Goal: Find specific page/section: Find specific page/section

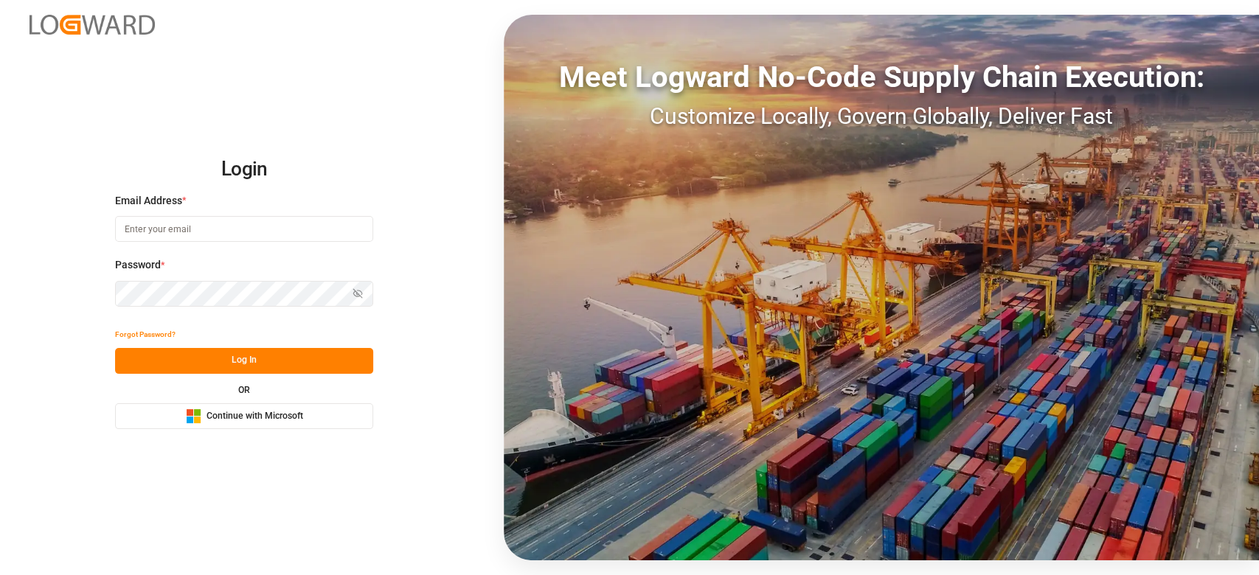
click at [264, 416] on span "Continue with Microsoft" at bounding box center [255, 416] width 97 height 13
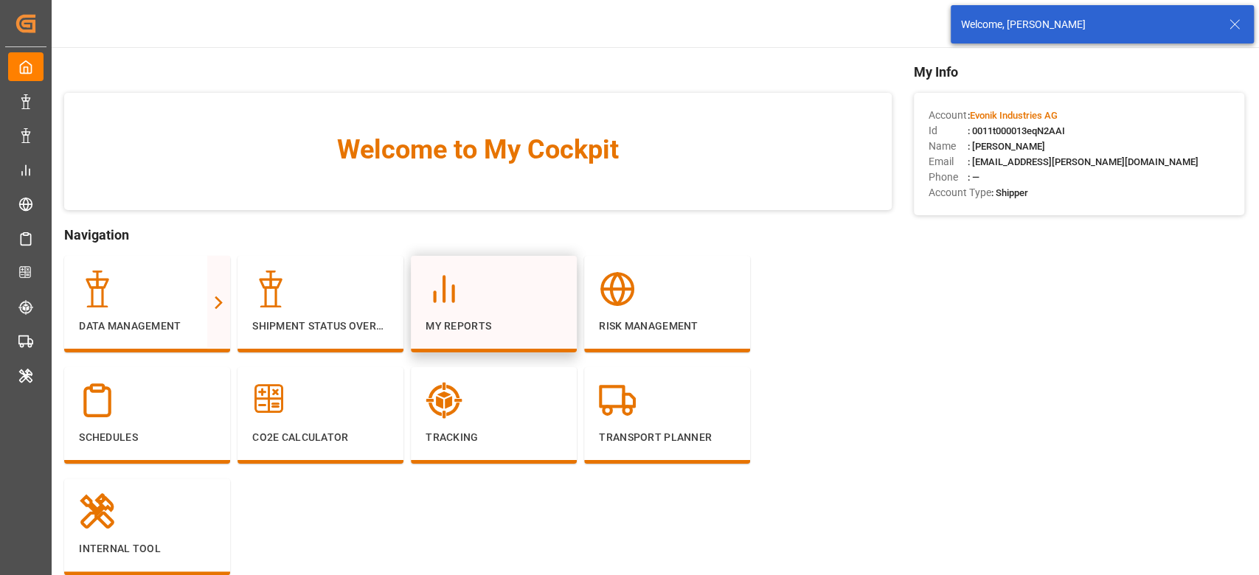
click at [488, 327] on p "My Reports" at bounding box center [494, 326] width 136 height 15
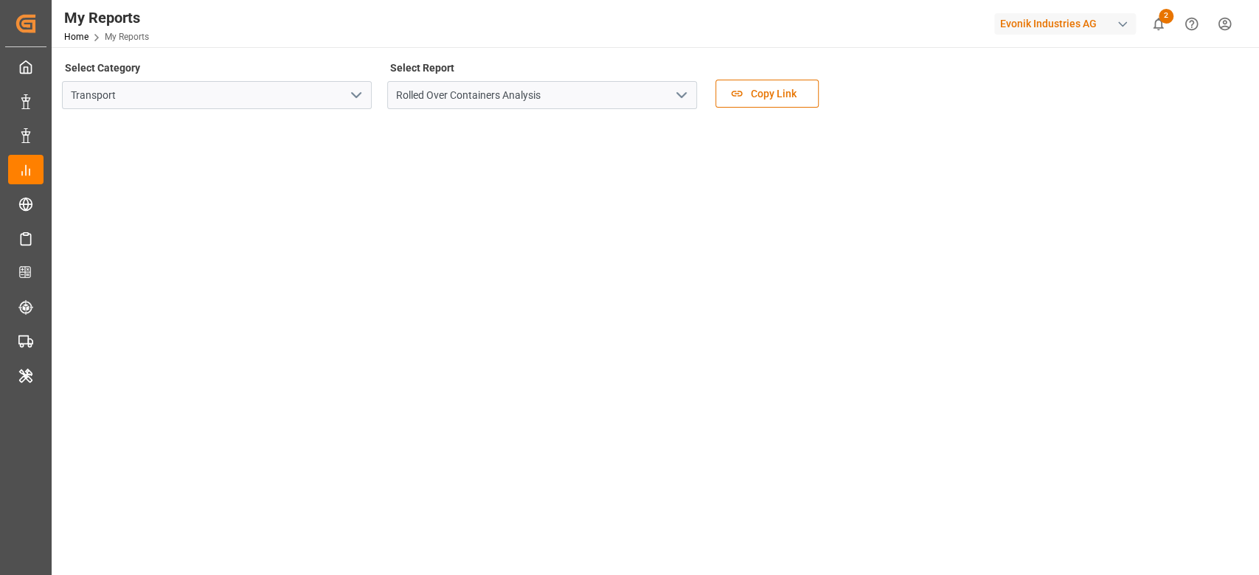
click at [360, 103] on icon "open menu" at bounding box center [356, 95] width 18 height 18
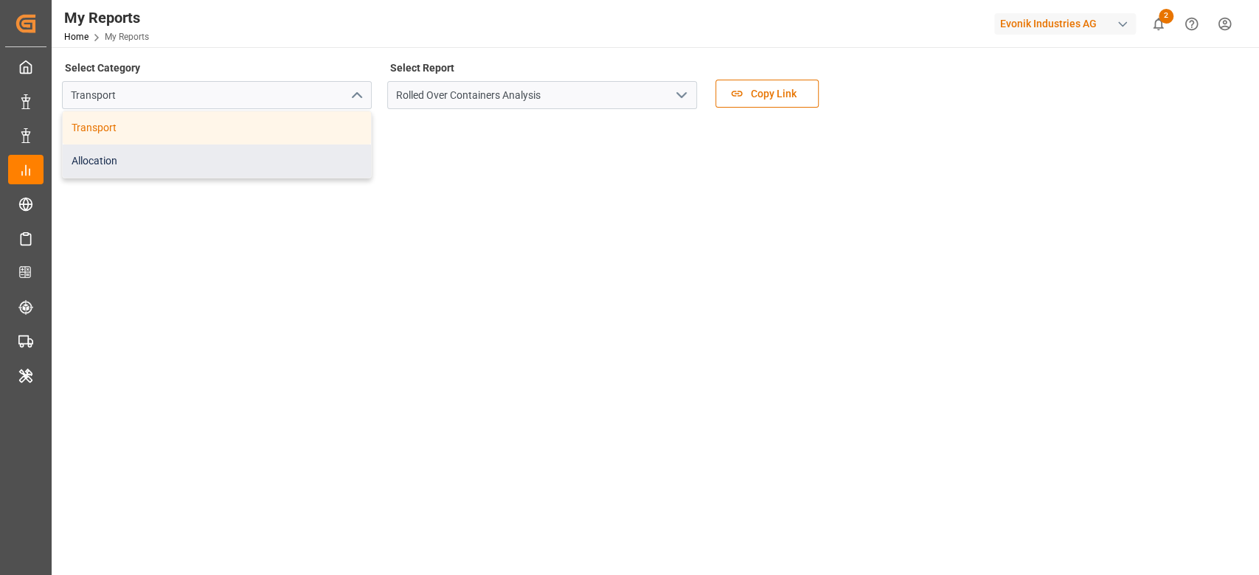
click at [324, 156] on div "Allocation" at bounding box center [217, 161] width 308 height 33
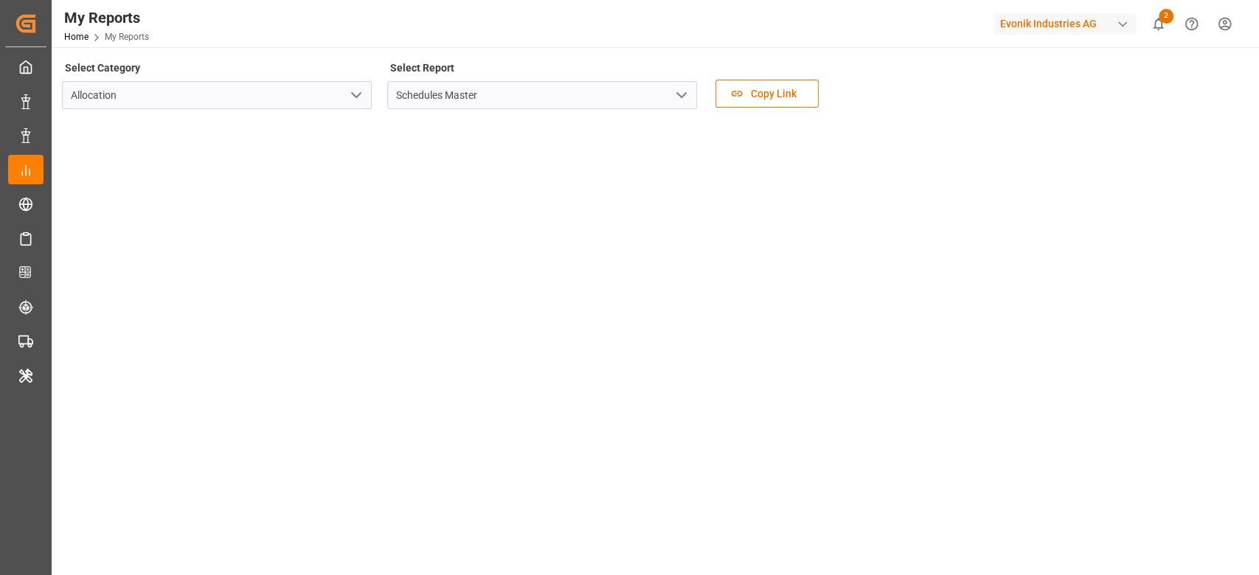
click at [673, 97] on icon "open menu" at bounding box center [682, 95] width 18 height 18
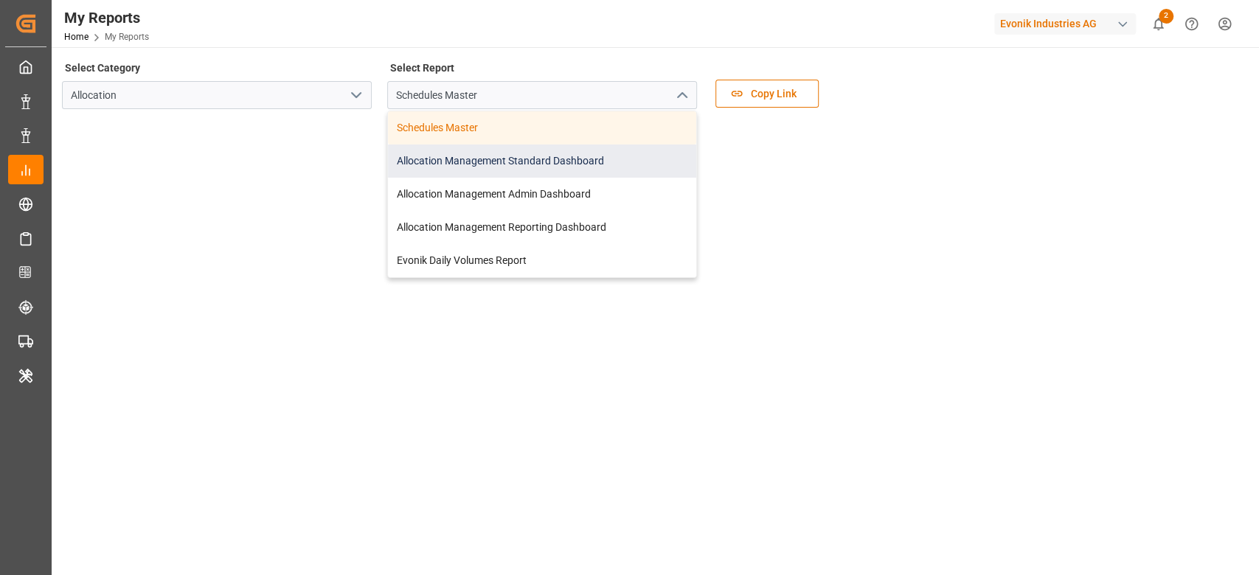
click at [586, 164] on div "Allocation Management Standard Dashboard" at bounding box center [542, 161] width 308 height 33
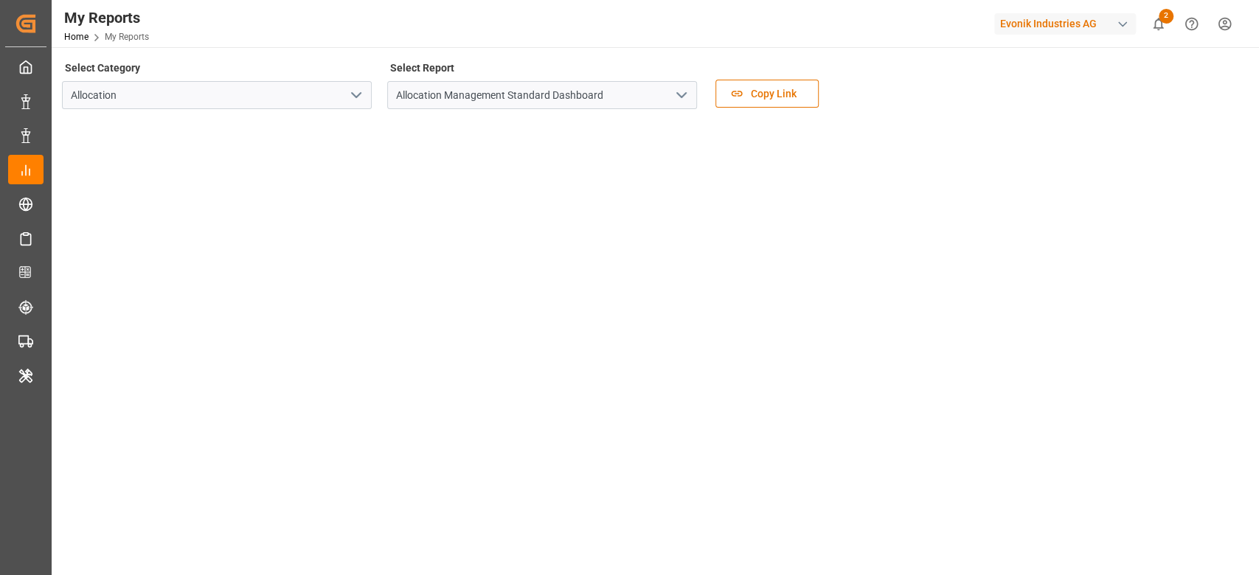
click at [1088, 21] on div "Evonik Industries AG" at bounding box center [1065, 23] width 142 height 21
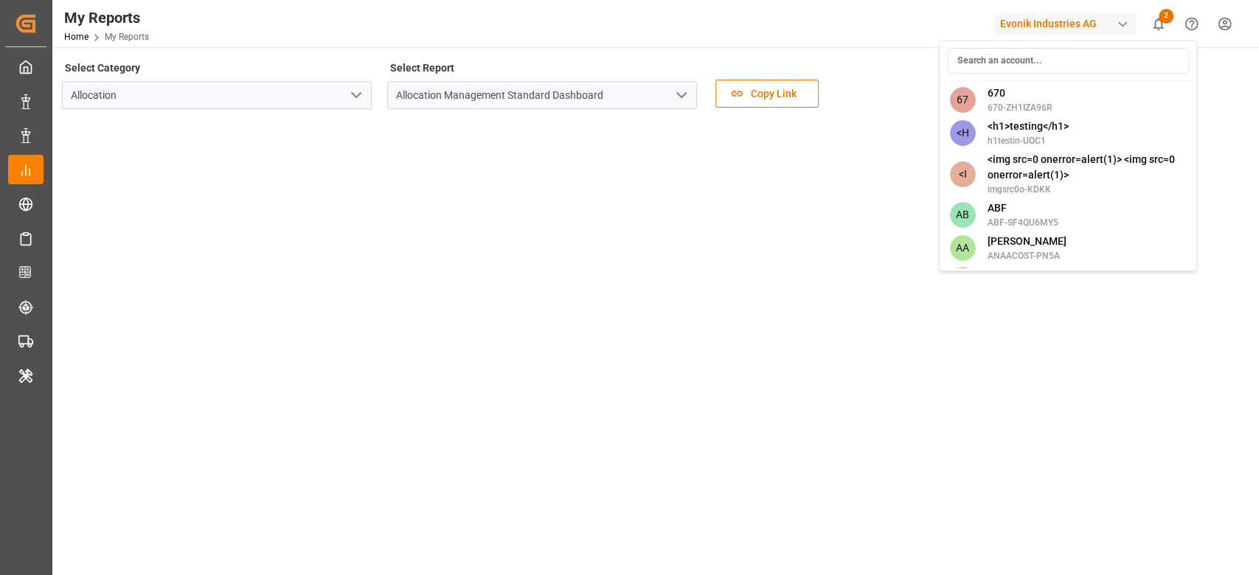
click at [1002, 56] on input at bounding box center [1067, 61] width 241 height 26
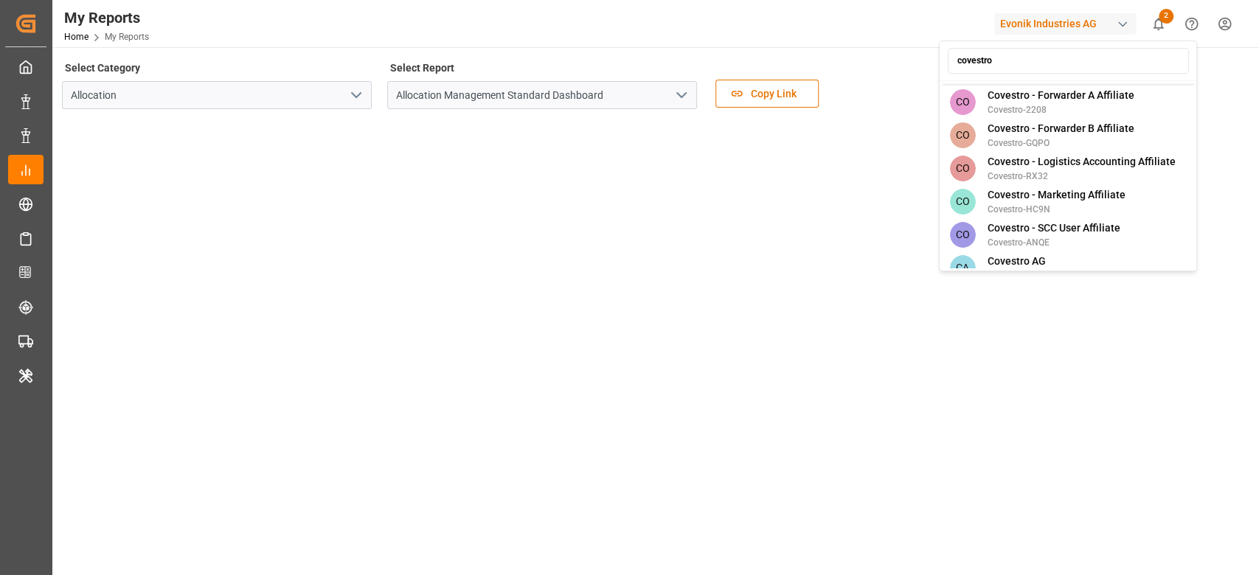
scroll to position [214, 0]
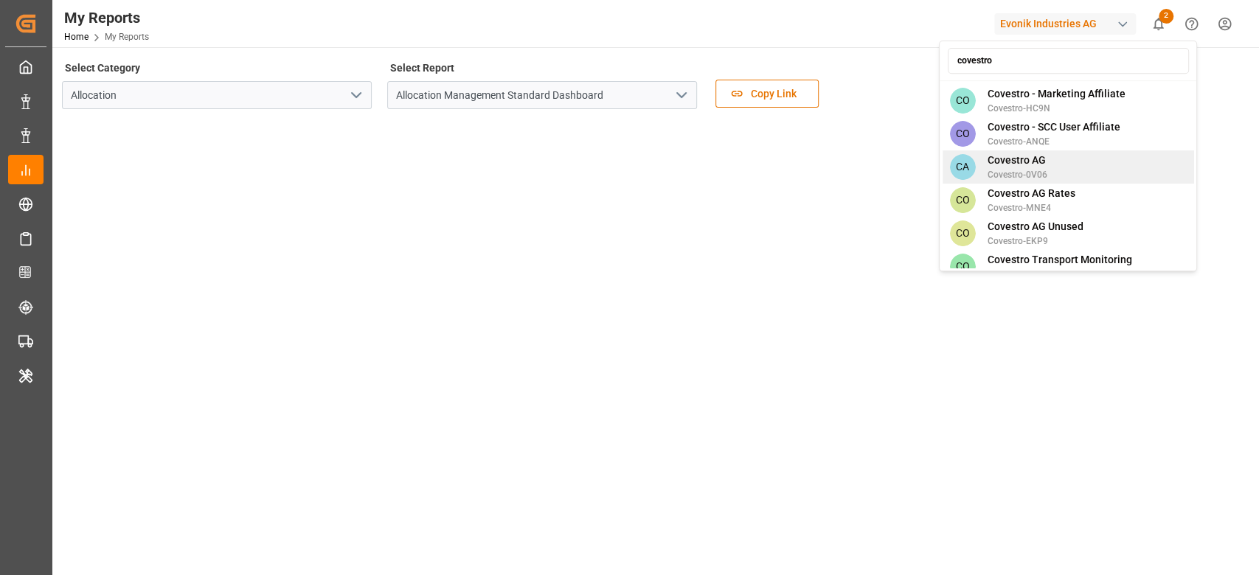
type input "covestro"
click at [1054, 156] on div "CA Covestro AG Covestro-0V06" at bounding box center [1068, 166] width 252 height 33
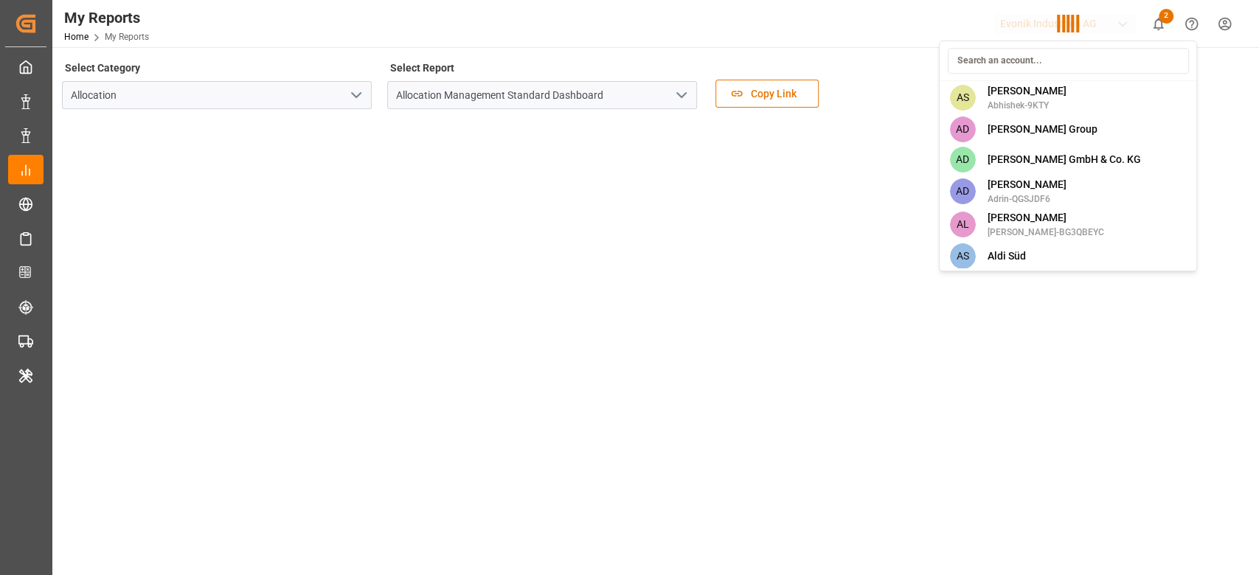
scroll to position [2373, 0]
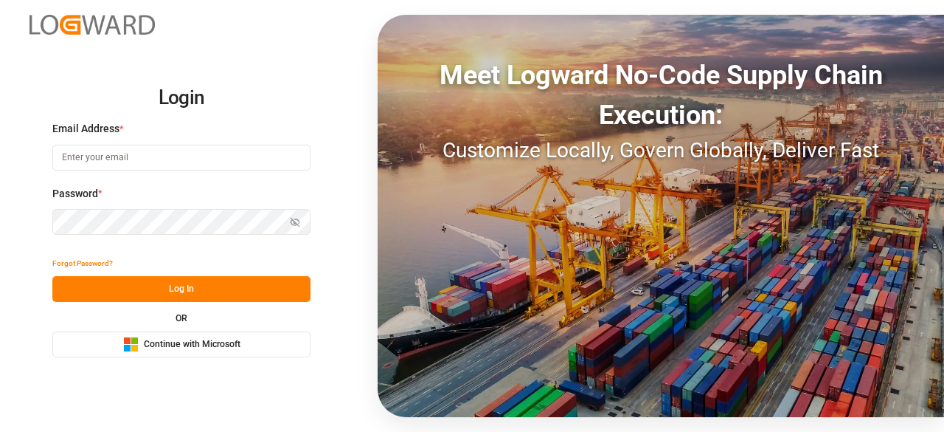
click at [229, 360] on div "Login Email Address * Password * Show password Forgot Password? Log In OR Micro…" at bounding box center [472, 216] width 944 height 432
click at [229, 346] on span "Continue with Microsoft" at bounding box center [192, 344] width 97 height 13
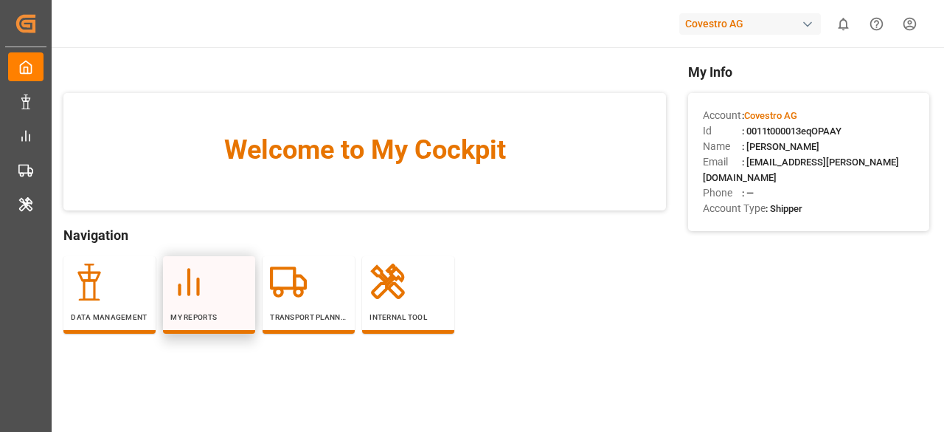
click at [229, 290] on div at bounding box center [208, 281] width 77 height 37
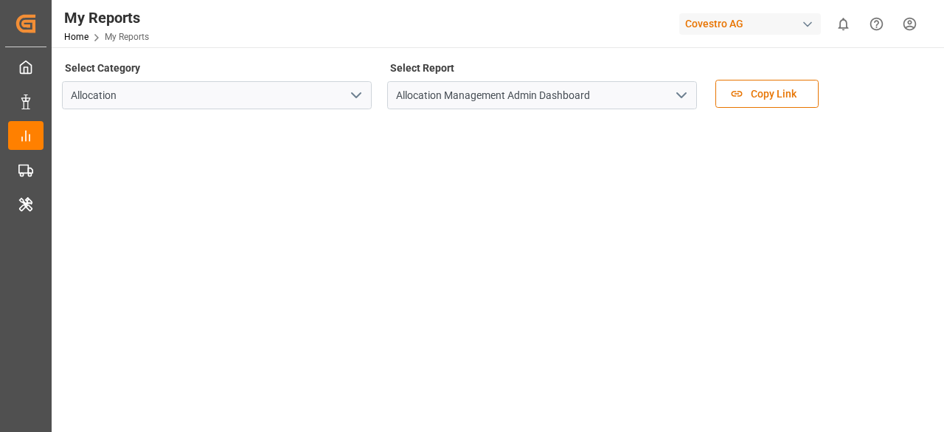
click at [690, 92] on button "open menu" at bounding box center [681, 95] width 22 height 23
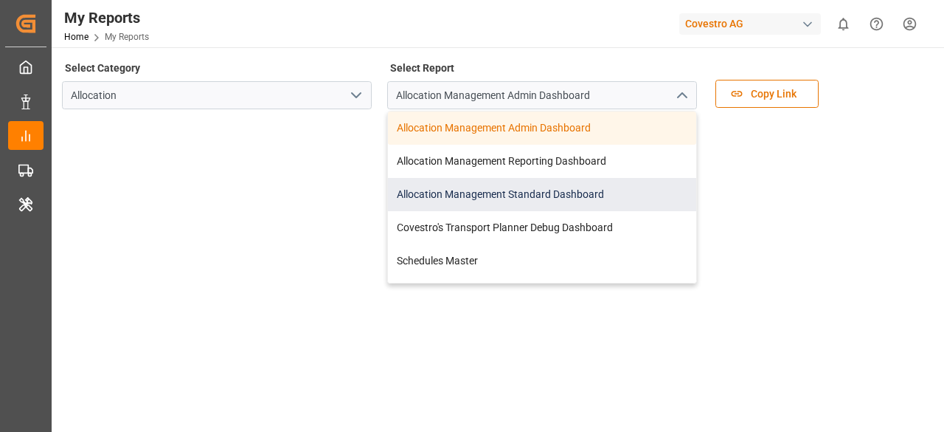
click at [573, 178] on div "Allocation Management Standard Dashboard" at bounding box center [542, 194] width 308 height 33
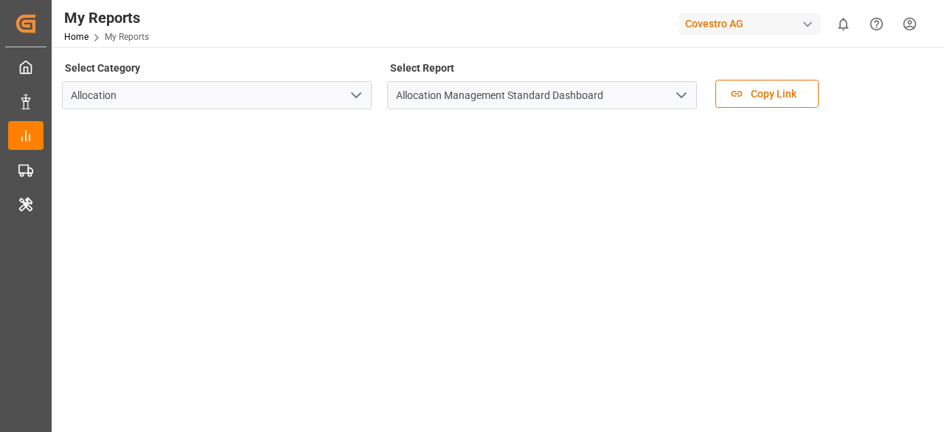
click at [721, 33] on div "Covestro AG" at bounding box center [750, 23] width 142 height 21
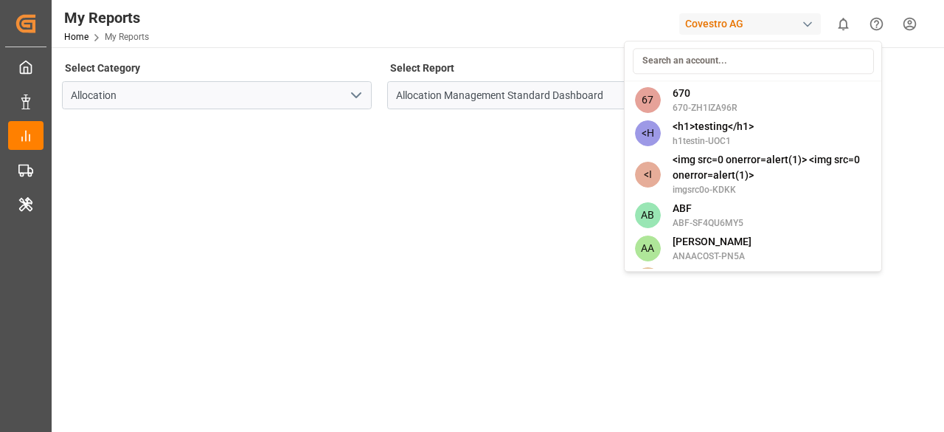
click at [722, 49] on input at bounding box center [753, 61] width 241 height 26
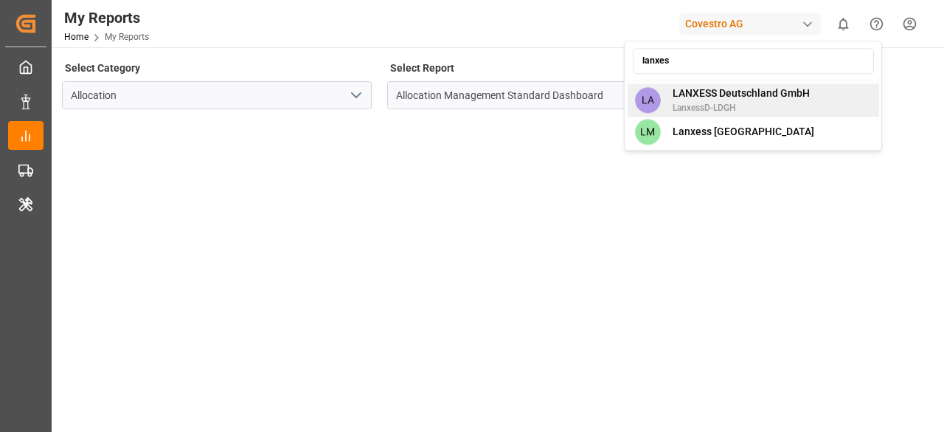
type input "lanxes"
click at [719, 86] on span "LANXESS Deutschland GmbH" at bounding box center [741, 93] width 137 height 15
